Goal: Information Seeking & Learning: Learn about a topic

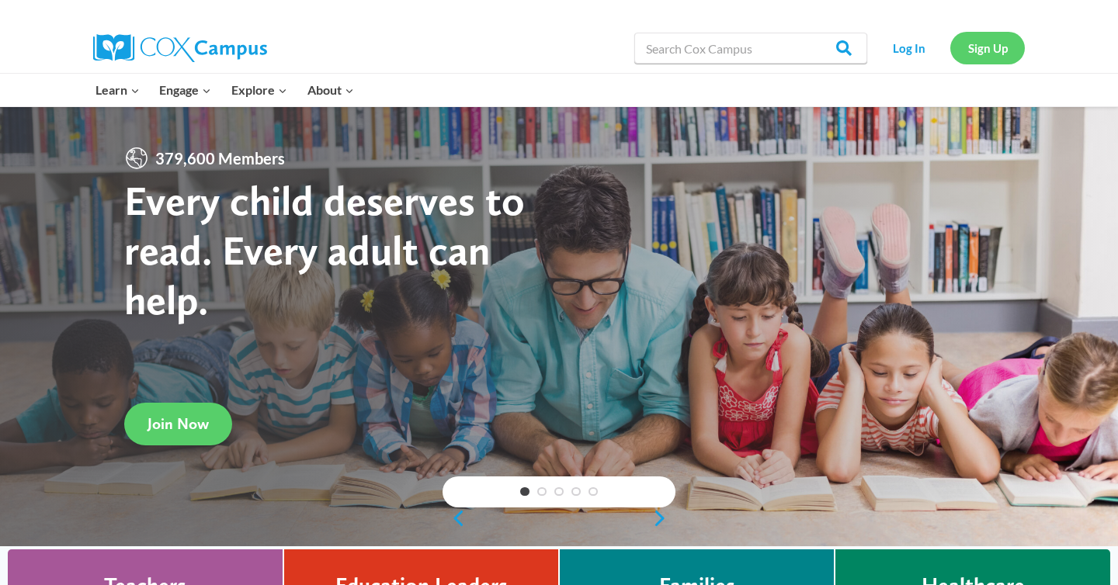
click at [992, 48] on link "Sign Up" at bounding box center [987, 48] width 75 height 32
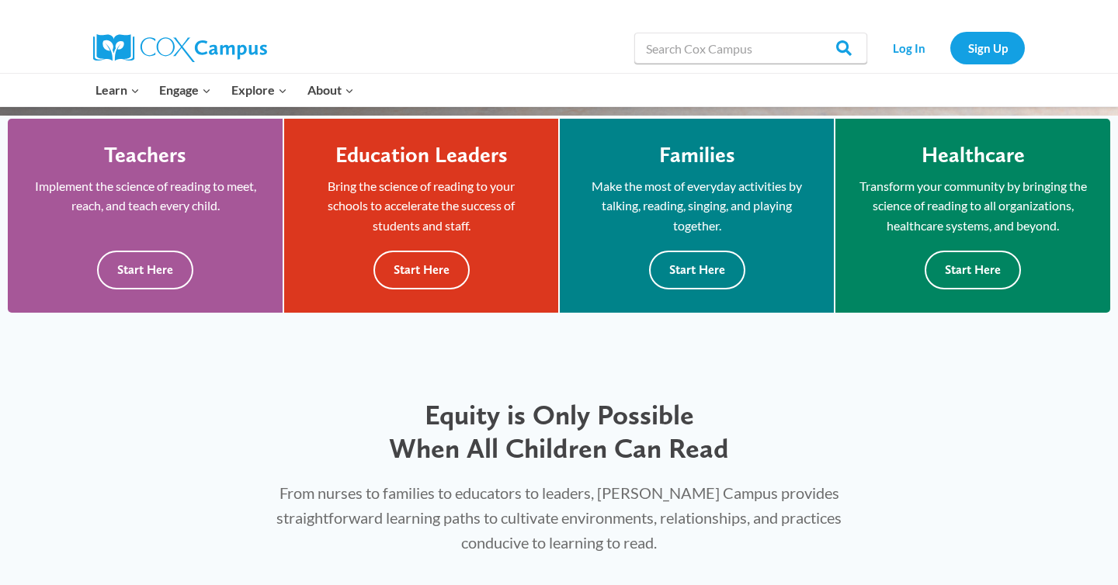
scroll to position [422, 0]
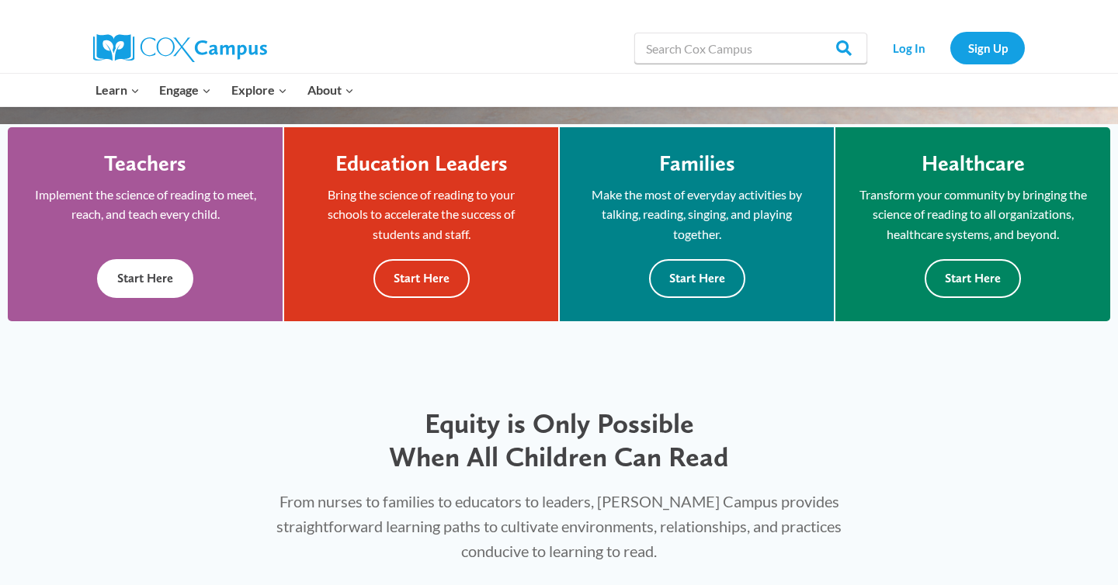
click at [159, 262] on button "Start Here" at bounding box center [145, 278] width 96 height 38
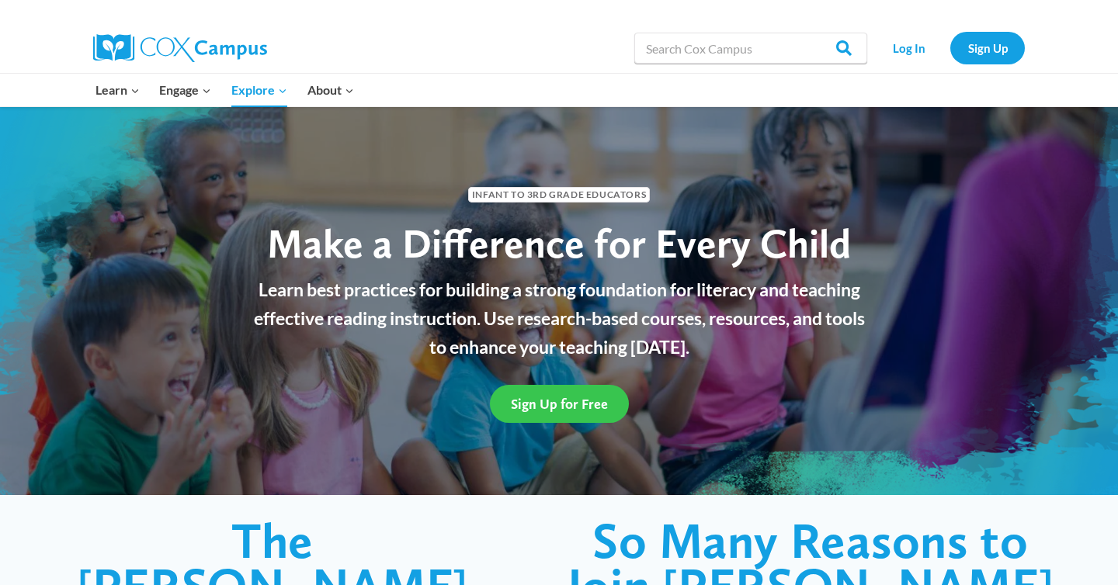
click at [564, 401] on span "Sign Up for Free" at bounding box center [559, 404] width 97 height 16
click at [978, 43] on link "Sign Up" at bounding box center [987, 48] width 75 height 32
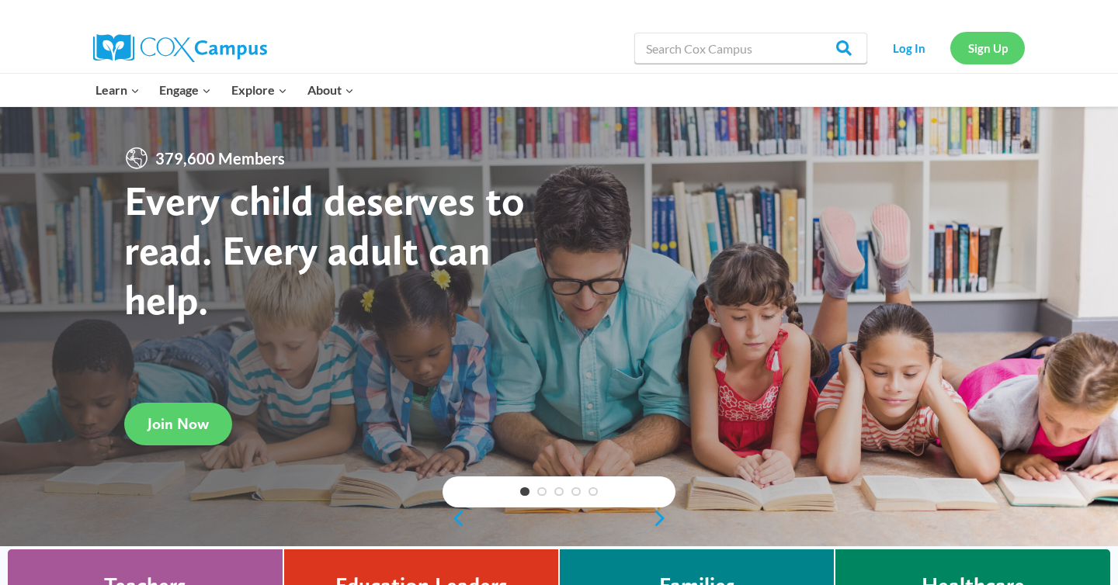
click at [989, 40] on link "Sign Up" at bounding box center [987, 48] width 75 height 32
click at [911, 43] on link "Log In" at bounding box center [909, 48] width 68 height 32
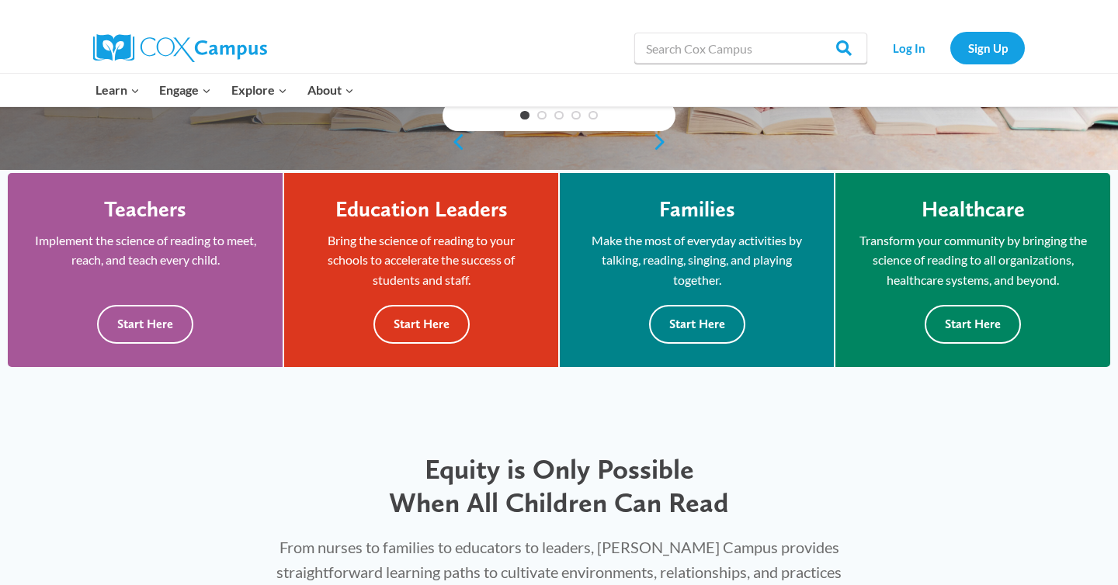
scroll to position [378, 0]
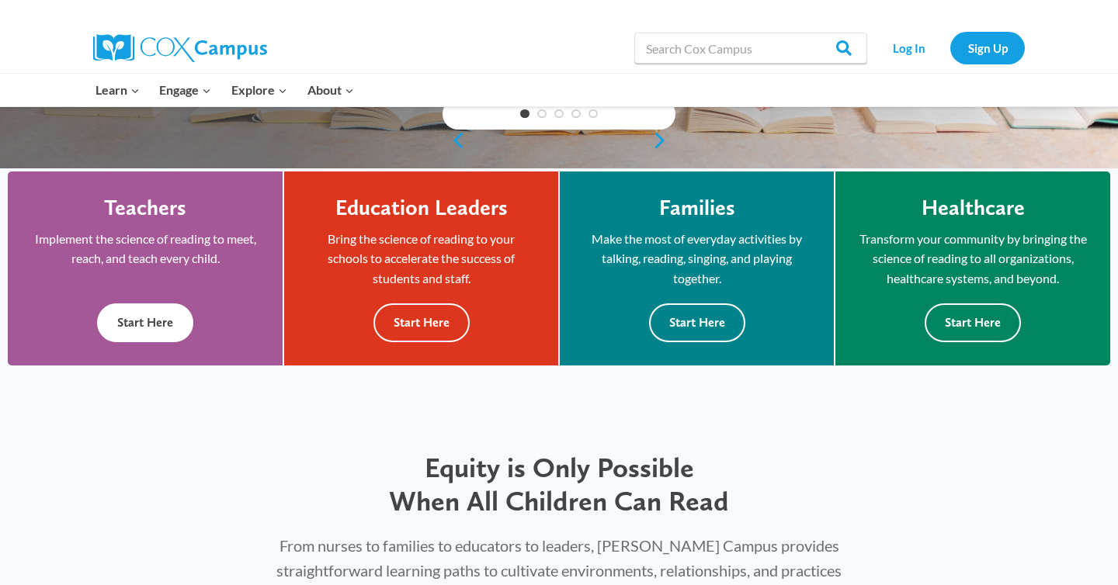
click at [188, 315] on button "Start Here" at bounding box center [145, 323] width 96 height 38
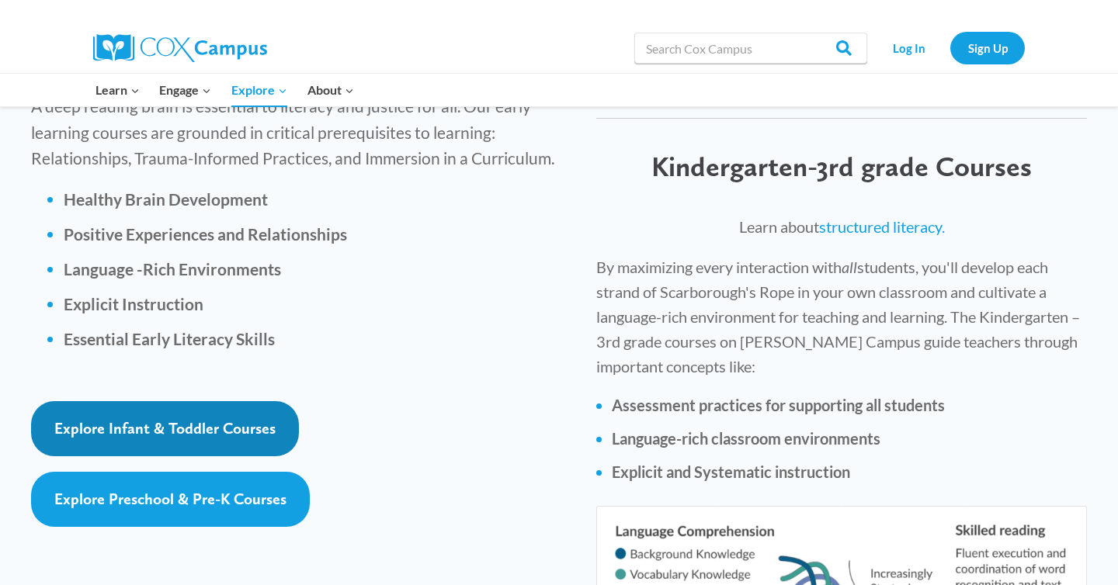
scroll to position [2227, 0]
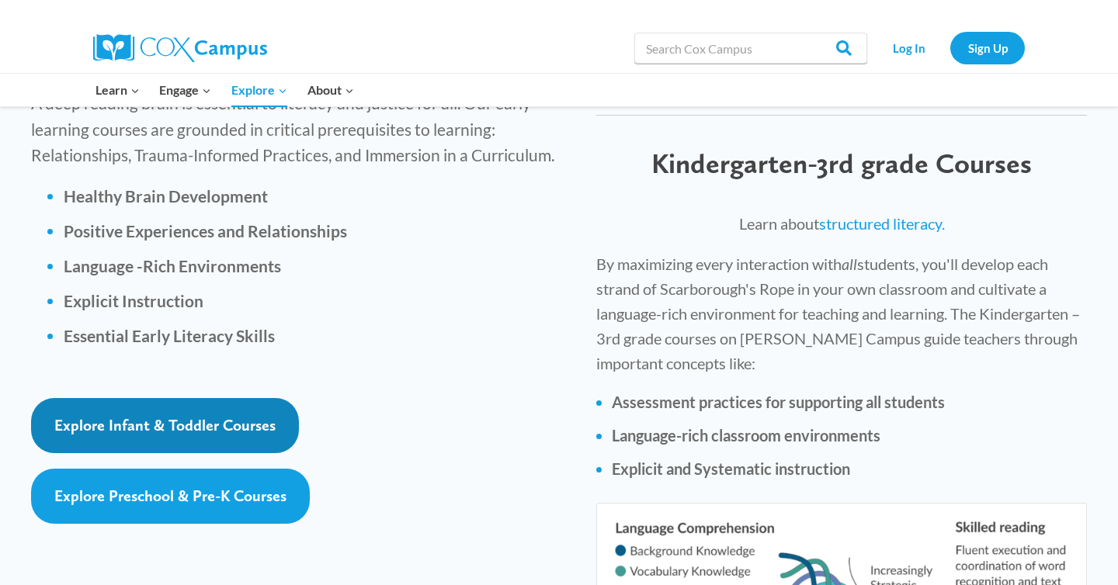
click at [251, 416] on span "Explore Infant & Toddler Courses" at bounding box center [164, 425] width 221 height 19
